Goal: Task Accomplishment & Management: Complete application form

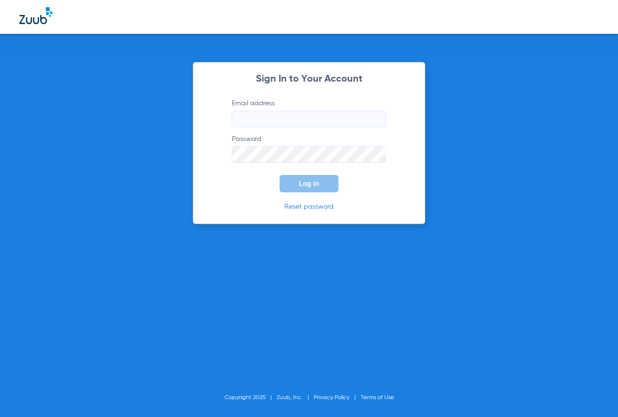
type input "[EMAIL_ADDRESS][DOMAIN_NAME]"
click at [293, 179] on button "Log In" at bounding box center [308, 183] width 59 height 17
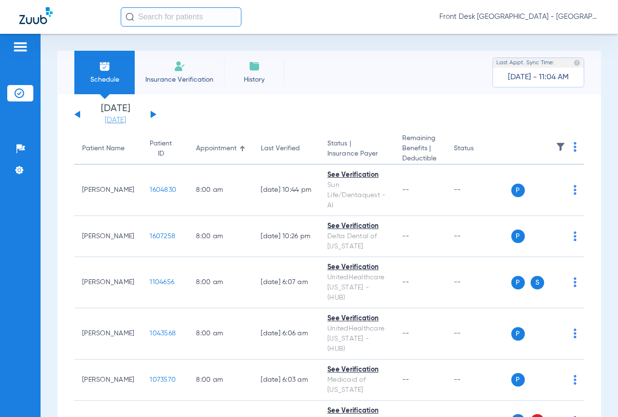
click at [109, 122] on link "[DATE]" at bounding box center [115, 120] width 58 height 10
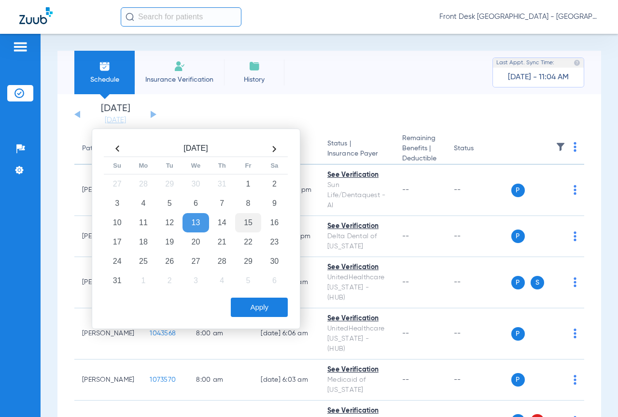
click at [253, 223] on td "15" at bounding box center [248, 222] width 26 height 19
drag, startPoint x: 258, startPoint y: 302, endPoint x: 268, endPoint y: 300, distance: 9.8
click at [258, 302] on button "Apply" at bounding box center [259, 306] width 57 height 19
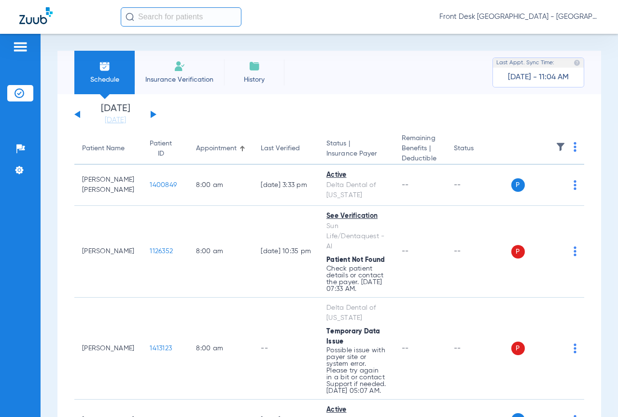
click at [556, 145] on img at bounding box center [561, 147] width 10 height 10
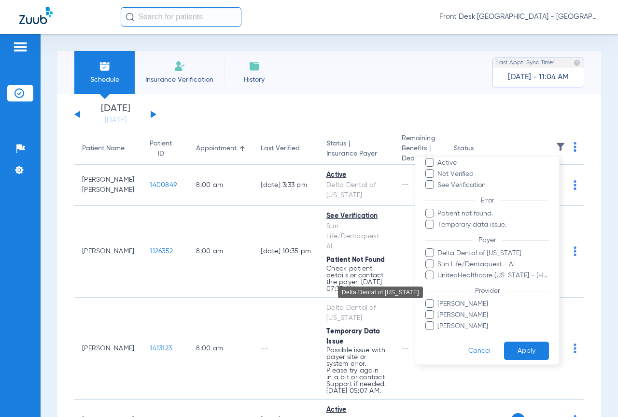
scroll to position [45, 0]
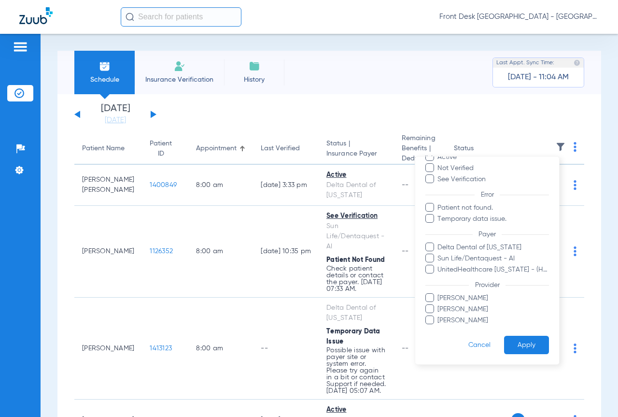
click at [465, 323] on span "[PERSON_NAME]" at bounding box center [493, 320] width 112 height 10
click at [439, 326] on input "[PERSON_NAME]" at bounding box center [439, 326] width 0 height 0
click at [516, 339] on button "Apply" at bounding box center [526, 344] width 45 height 19
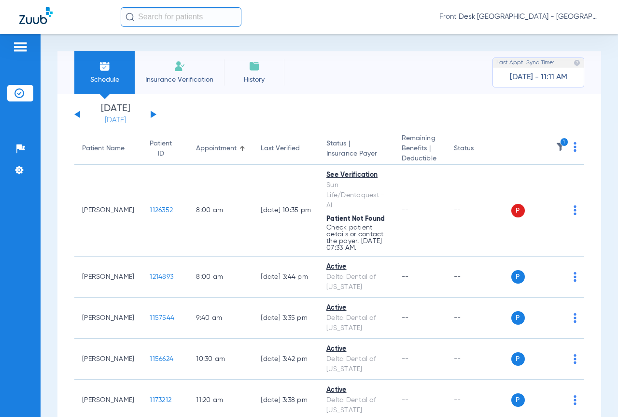
click at [124, 123] on link "[DATE]" at bounding box center [115, 120] width 58 height 10
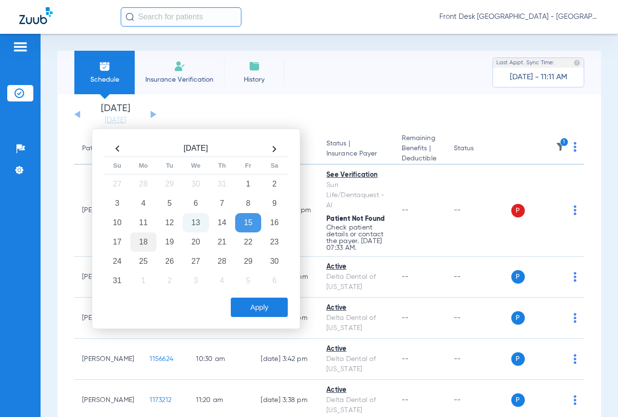
click at [152, 243] on td "18" at bounding box center [143, 241] width 26 height 19
click at [280, 311] on button "Apply" at bounding box center [259, 306] width 57 height 19
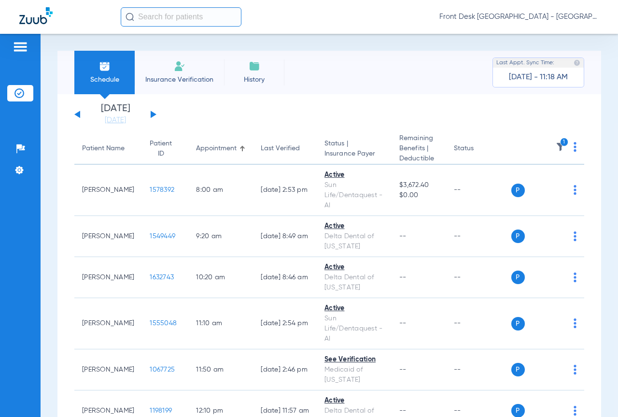
drag, startPoint x: 186, startPoint y: 67, endPoint x: 174, endPoint y: 57, distance: 15.8
click at [186, 67] on li "Insurance Verification" at bounding box center [179, 72] width 89 height 43
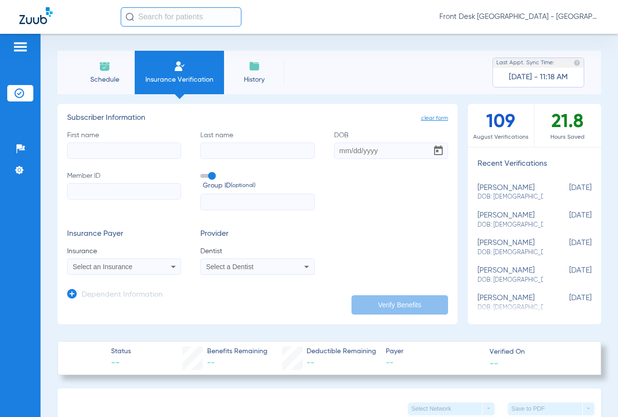
click at [123, 157] on input "First name" at bounding box center [124, 150] width 114 height 16
type input "raelynne"
click at [223, 145] on input "Last name" at bounding box center [257, 150] width 114 height 16
type input "[PERSON_NAME]"
click at [343, 148] on input "DOB" at bounding box center [391, 150] width 114 height 16
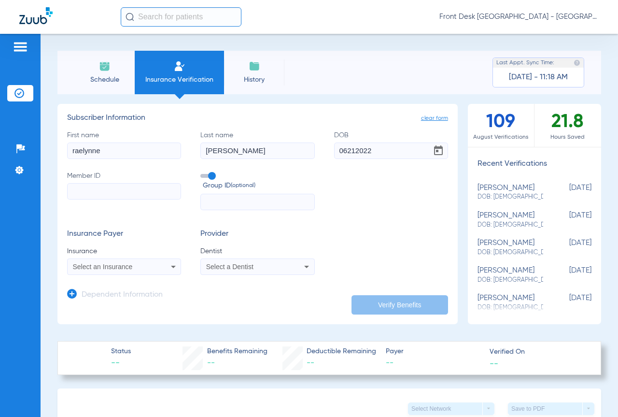
type input "[DATE]"
click at [136, 183] on input "Member ID" at bounding box center [124, 191] width 114 height 16
paste input "812560549"
type input "812560549"
click at [156, 269] on div "Select an Insurance" at bounding box center [124, 267] width 113 height 12
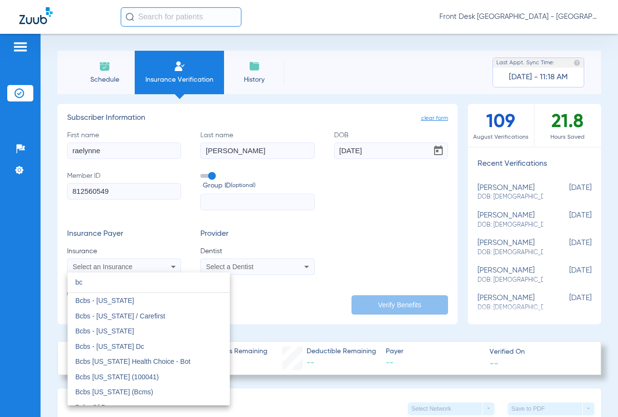
type input "bc"
click at [157, 210] on div at bounding box center [309, 208] width 618 height 417
